Goal: Navigation & Orientation: Find specific page/section

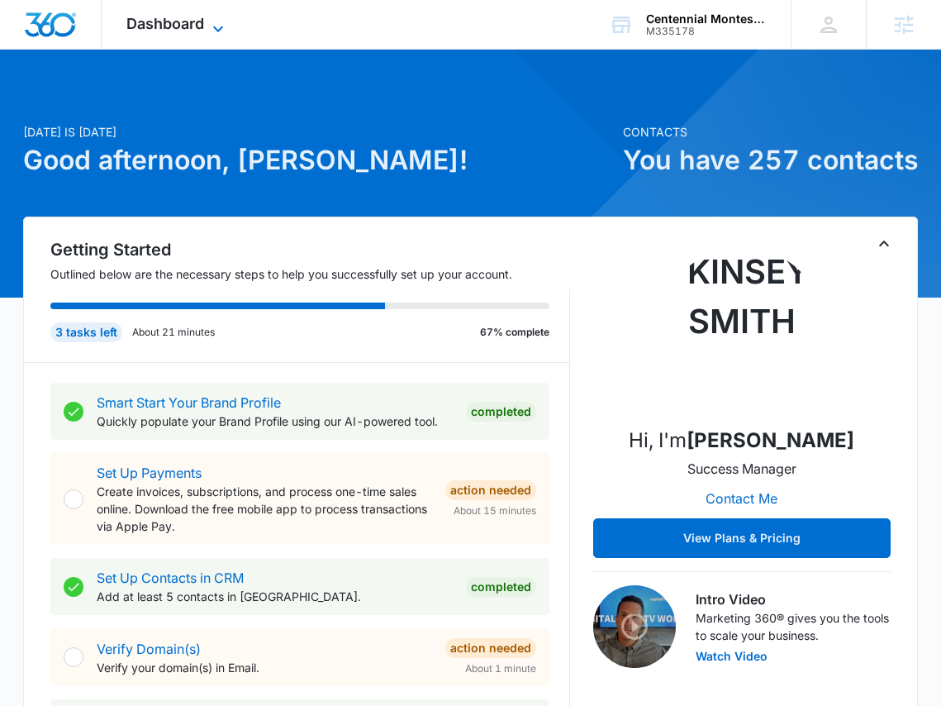
click at [221, 19] on icon at bounding box center [218, 29] width 20 height 20
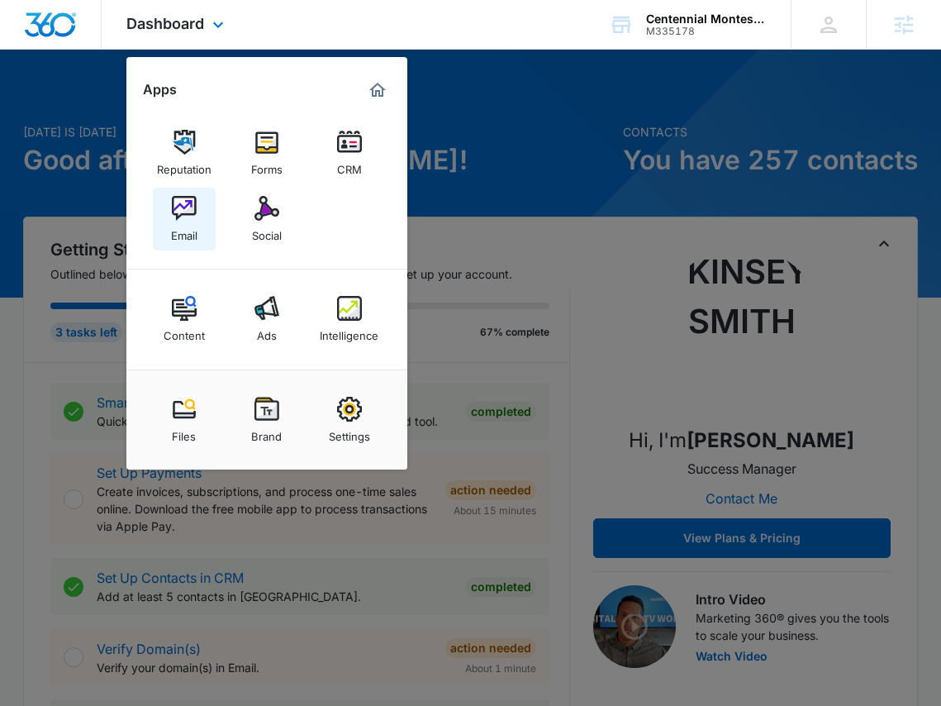
click at [173, 216] on img at bounding box center [184, 208] width 25 height 25
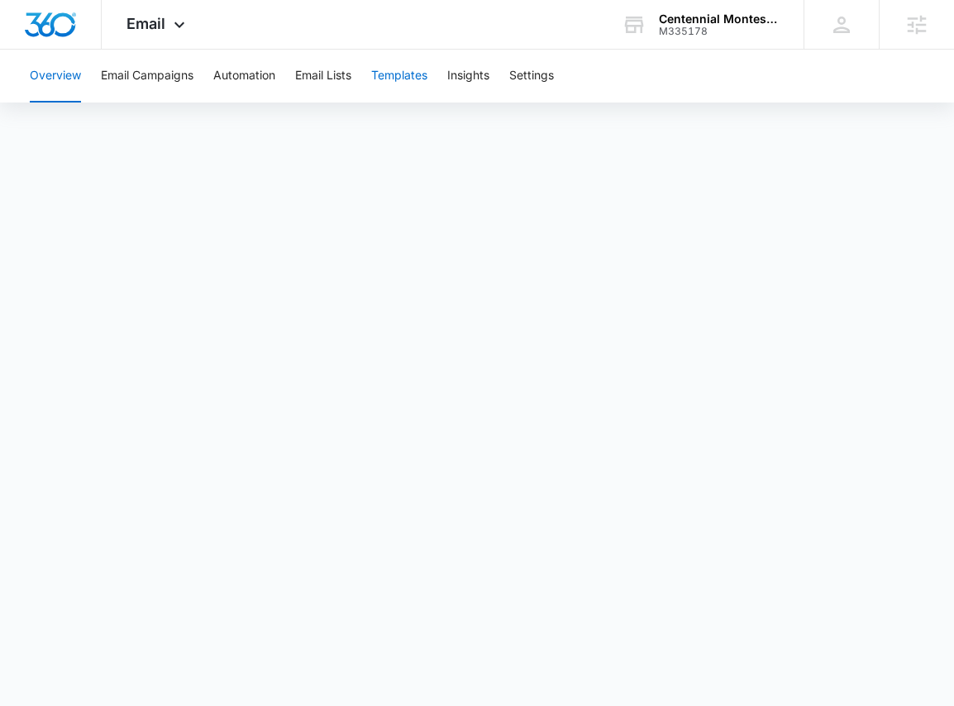
click at [406, 81] on button "Templates" at bounding box center [399, 76] width 56 height 53
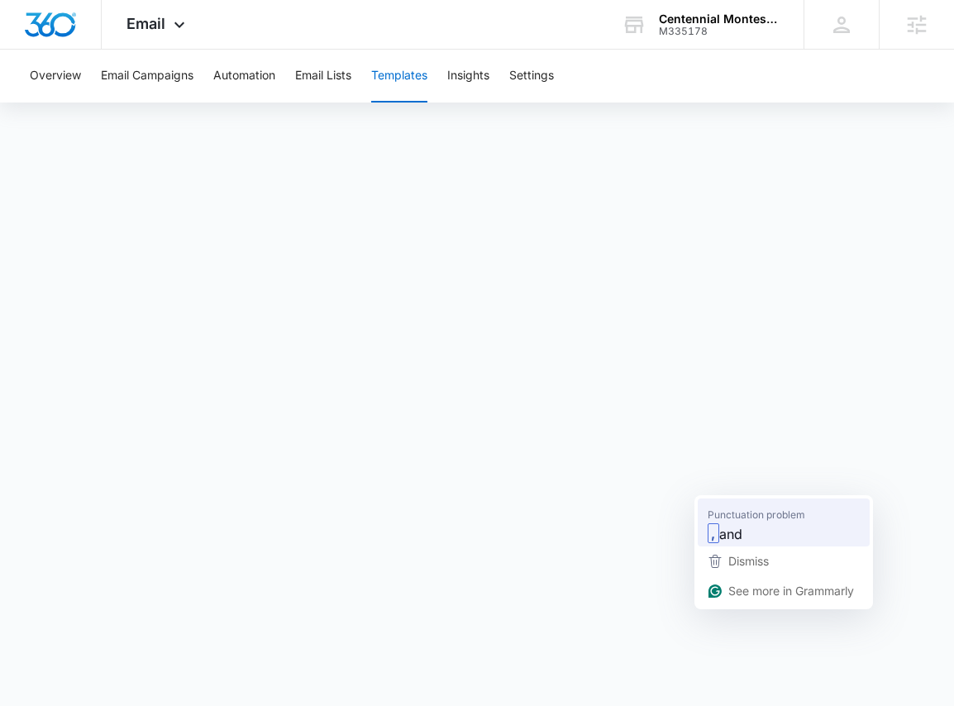
click at [727, 521] on div ", and" at bounding box center [783, 533] width 159 height 26
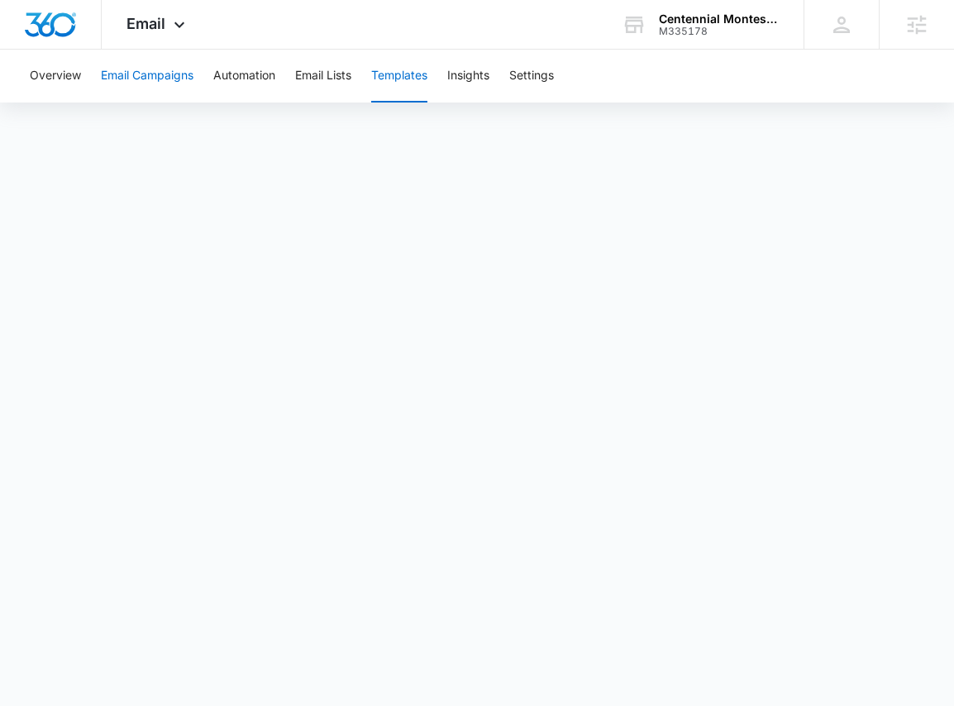
click at [141, 79] on button "Email Campaigns" at bounding box center [147, 76] width 93 height 53
click at [163, 28] on span "Email" at bounding box center [145, 23] width 39 height 17
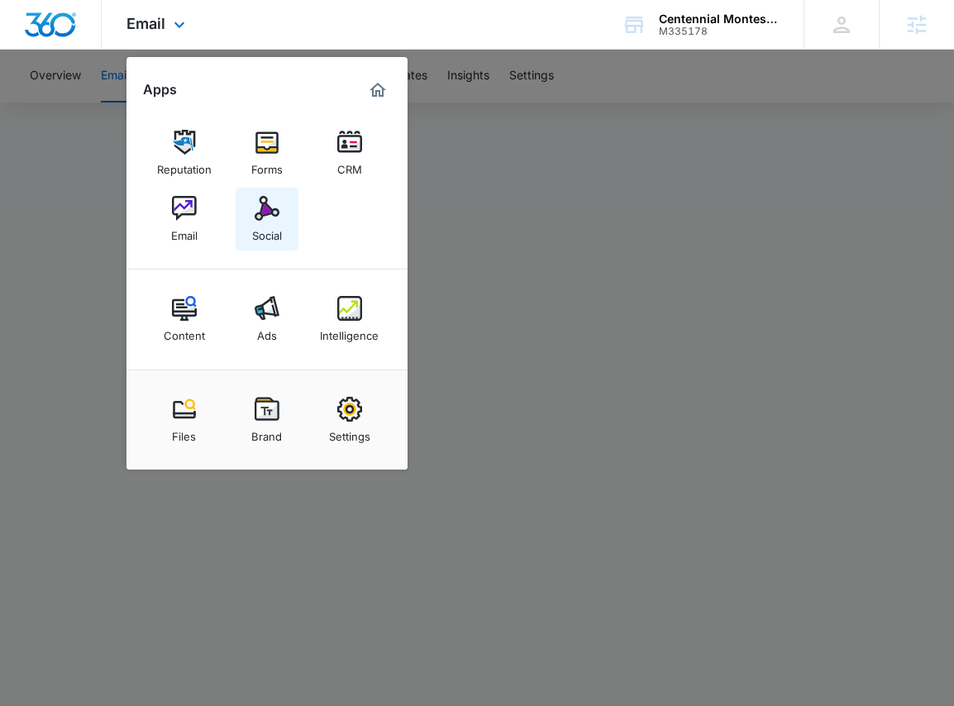
click at [271, 230] on div "Social" at bounding box center [267, 231] width 30 height 21
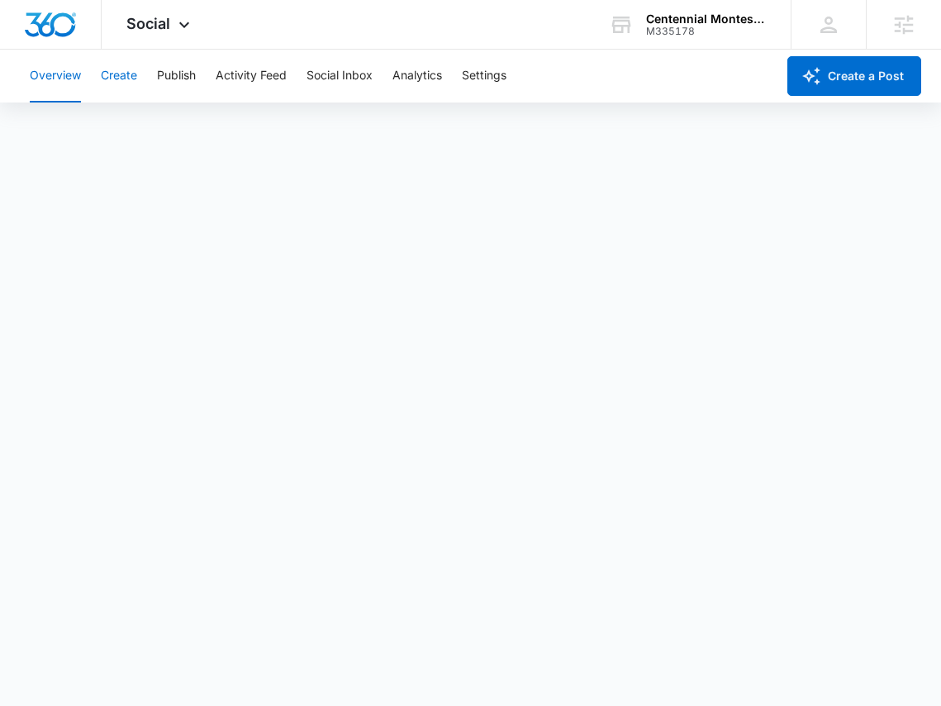
click at [131, 79] on button "Create" at bounding box center [119, 76] width 36 height 53
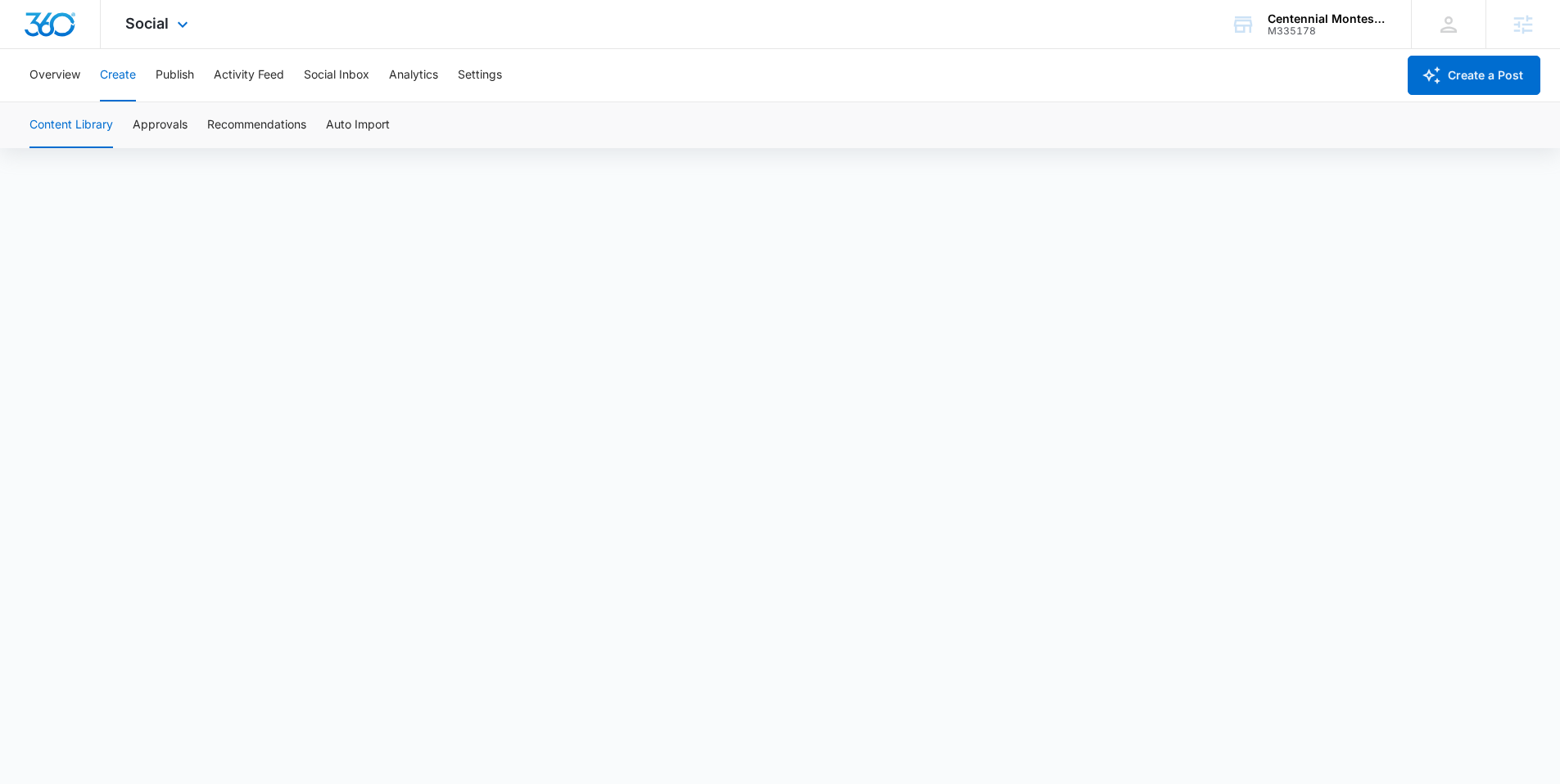
scroll to position [12, 0]
click at [169, 86] on button "Publish" at bounding box center [174, 75] width 39 height 52
click at [57, 128] on button "Calendar" at bounding box center [53, 125] width 49 height 46
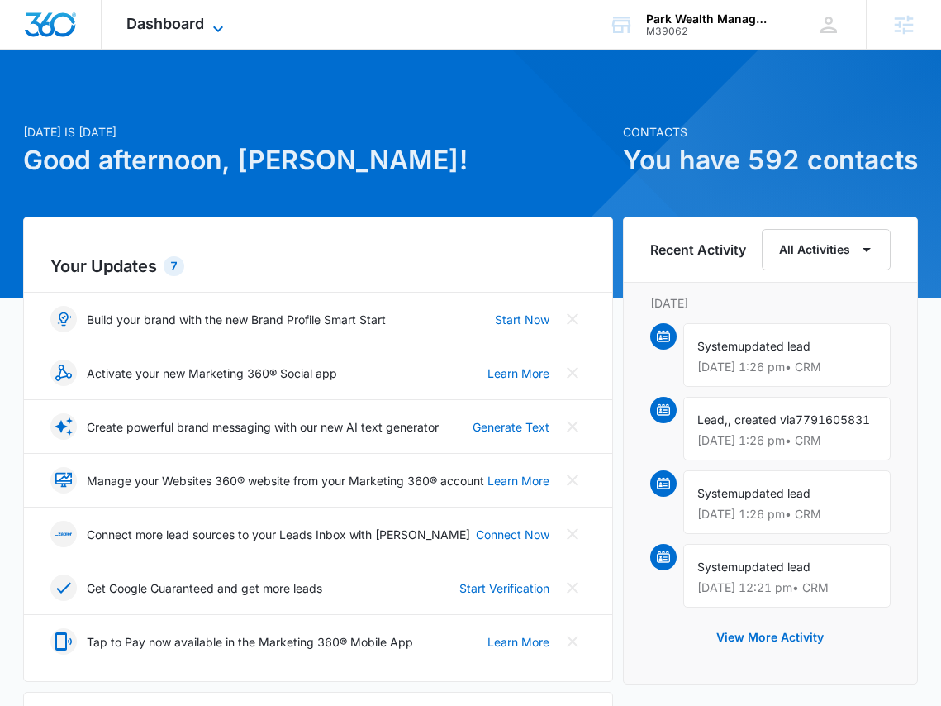
click at [220, 26] on icon at bounding box center [218, 29] width 20 height 20
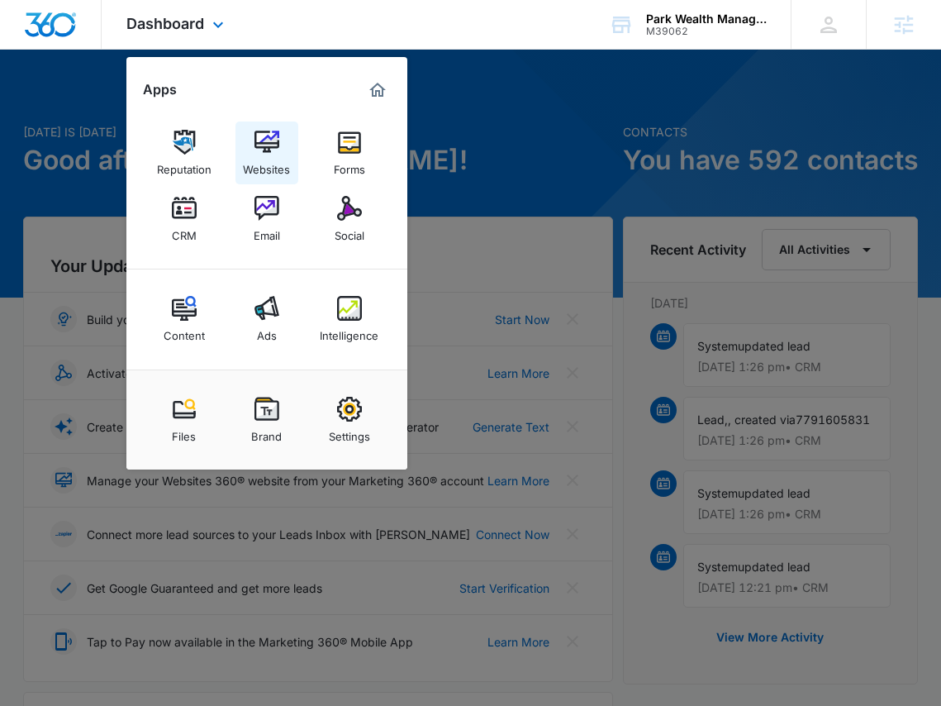
click at [267, 161] on div "Websites" at bounding box center [266, 165] width 47 height 21
